Goal: Information Seeking & Learning: Find specific fact

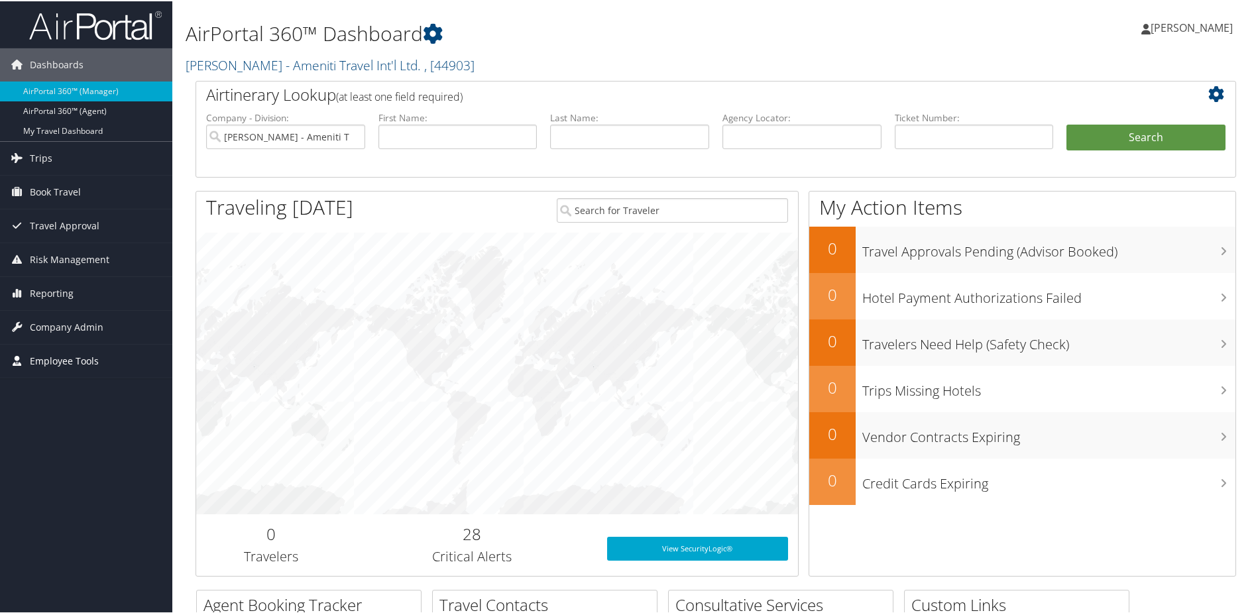
click at [80, 350] on span "Employee Tools" at bounding box center [64, 359] width 69 height 33
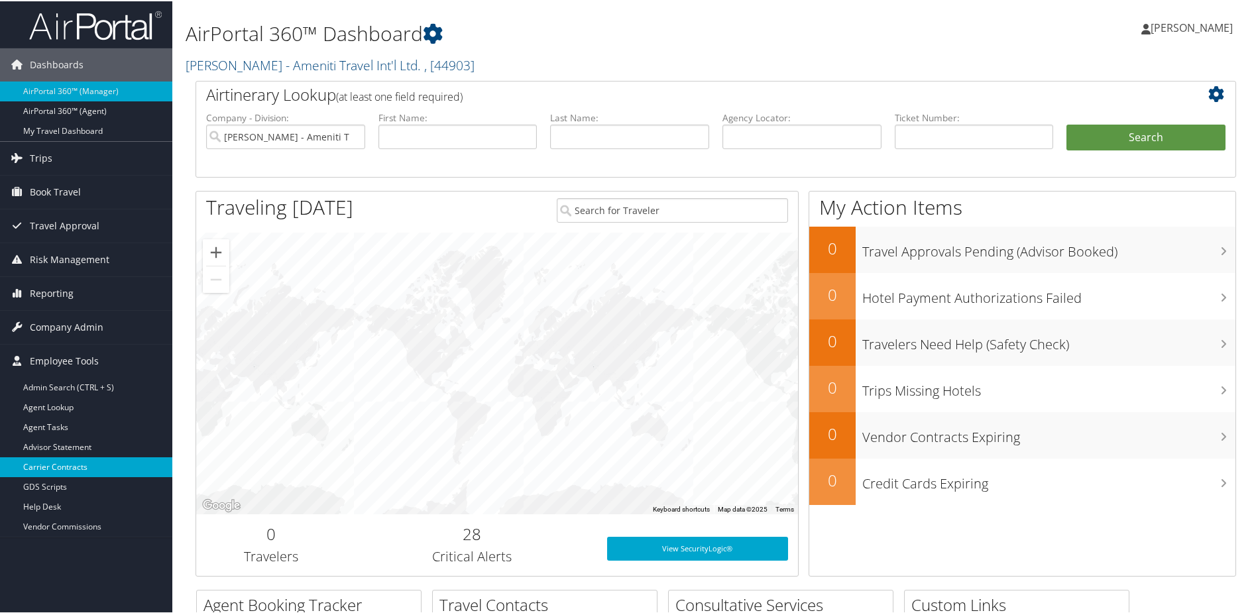
click at [74, 459] on link "Carrier Contracts" at bounding box center [86, 466] width 172 height 20
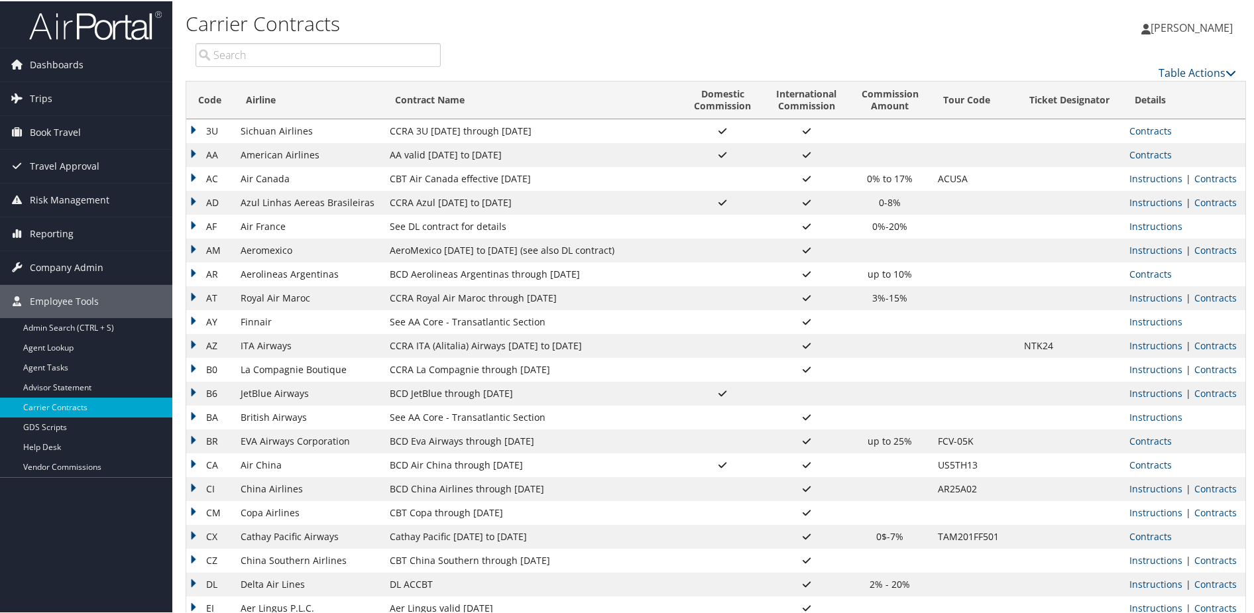
click at [270, 58] on input "search" at bounding box center [318, 54] width 245 height 24
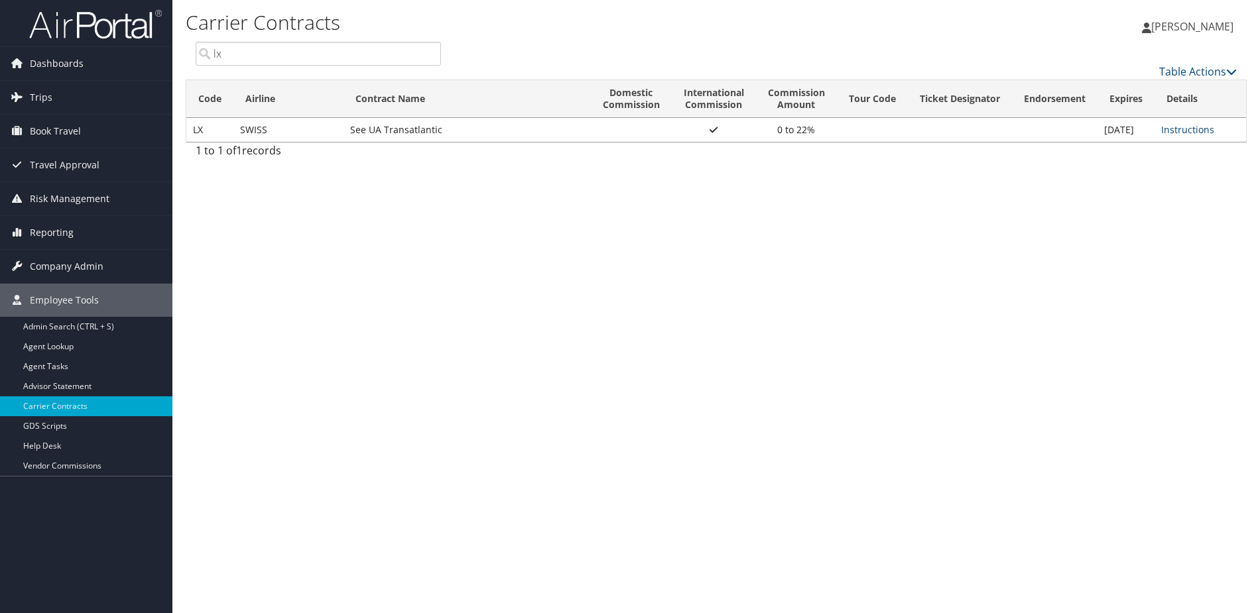
type input "l"
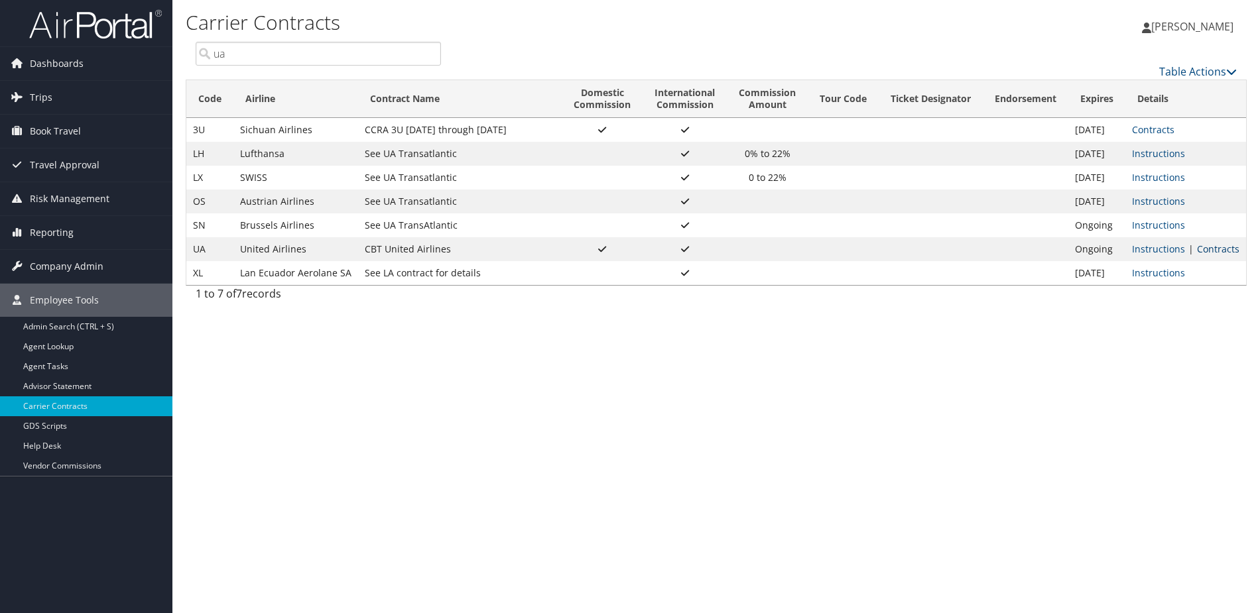
type input "ua"
click at [1207, 249] on link "Contracts" at bounding box center [1218, 249] width 42 height 13
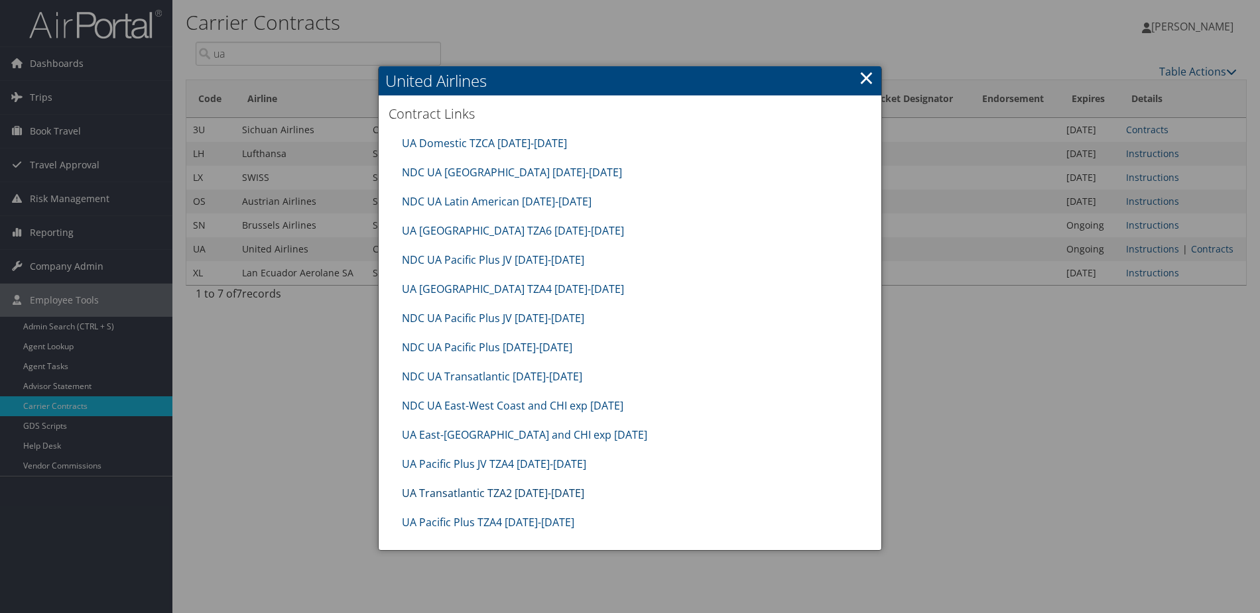
click at [467, 487] on link "UA Transatlantic TZA2 [DATE]-[DATE]" at bounding box center [493, 493] width 182 height 15
click at [507, 372] on link "NDC UA Transatlantic [DATE]-[DATE]" at bounding box center [492, 376] width 180 height 15
click at [867, 78] on link "×" at bounding box center [866, 77] width 15 height 27
